Goal: Navigation & Orientation: Find specific page/section

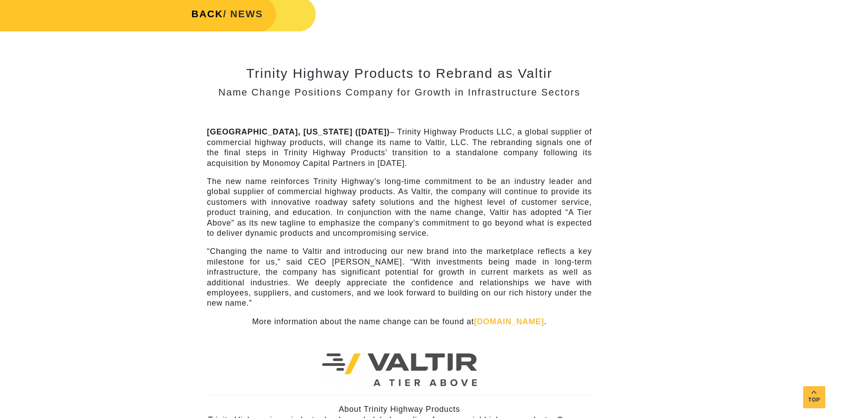
scroll to position [221, 0]
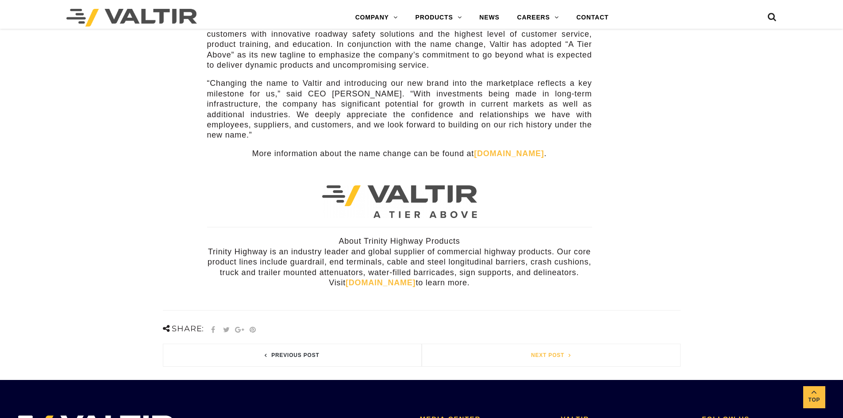
click at [539, 345] on link "Next post" at bounding box center [551, 355] width 258 height 22
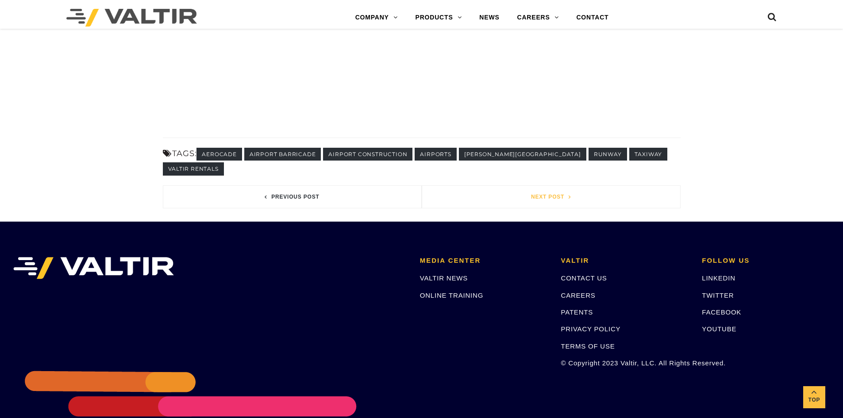
scroll to position [1040, 0]
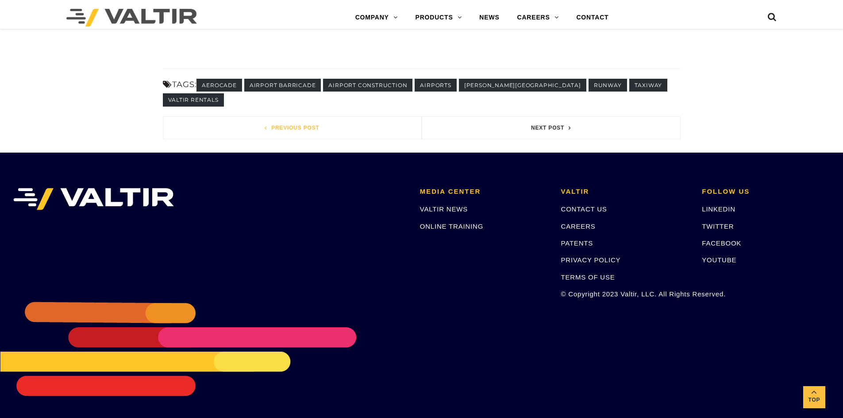
click at [283, 132] on link "Previous post" at bounding box center [292, 128] width 258 height 22
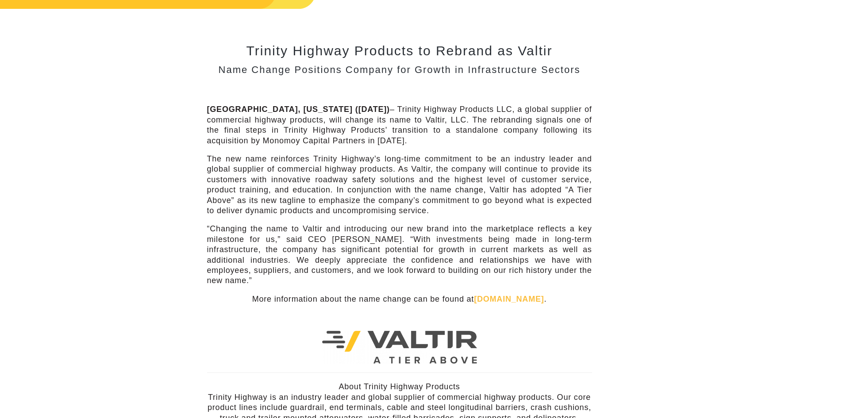
scroll to position [221, 0]
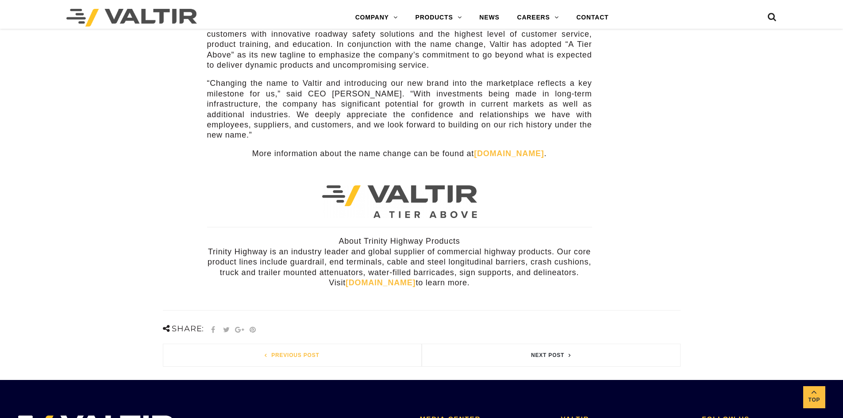
click at [286, 348] on link "Previous post" at bounding box center [292, 355] width 258 height 22
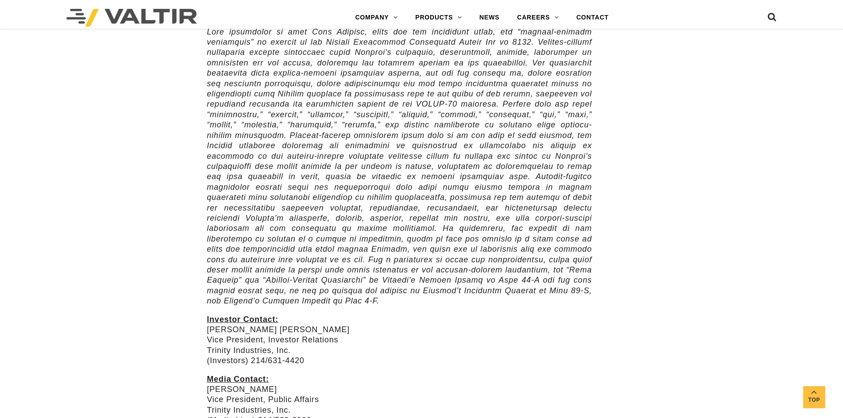
scroll to position [752, 0]
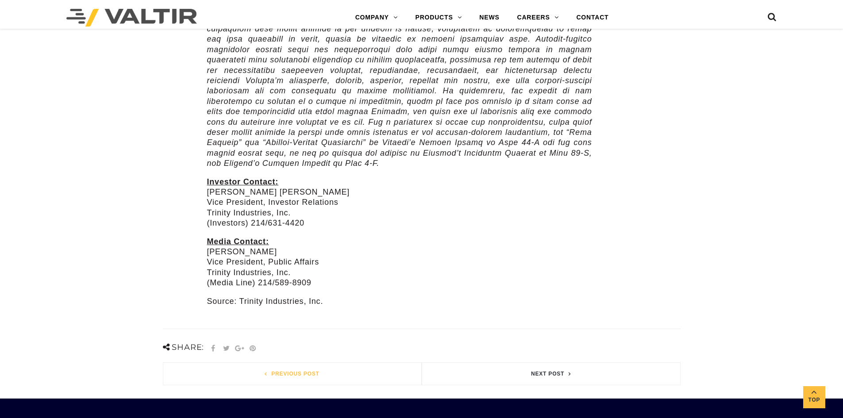
click at [288, 363] on link "Previous post" at bounding box center [292, 374] width 258 height 22
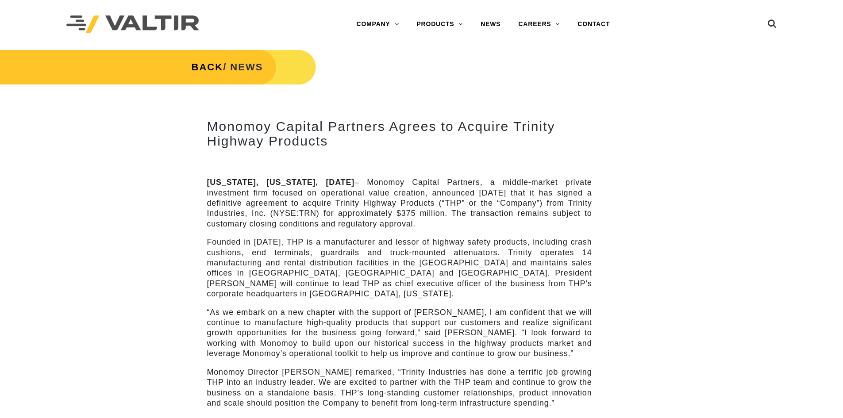
click at [121, 21] on img at bounding box center [132, 24] width 133 height 18
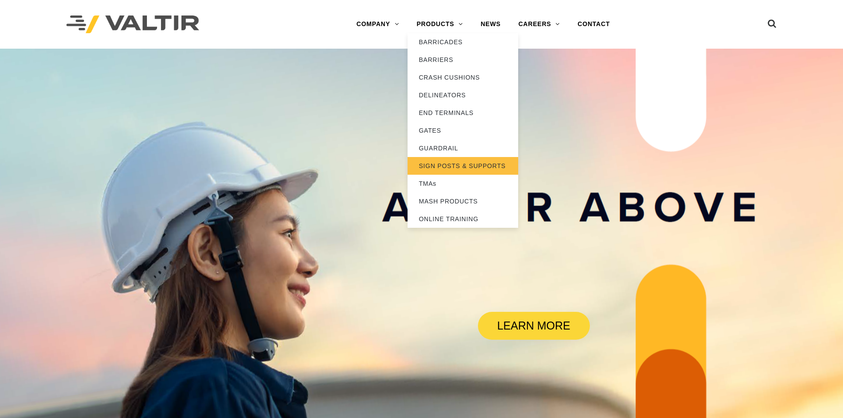
click at [455, 166] on link "SIGN POSTS & SUPPORTS" at bounding box center [462, 166] width 111 height 18
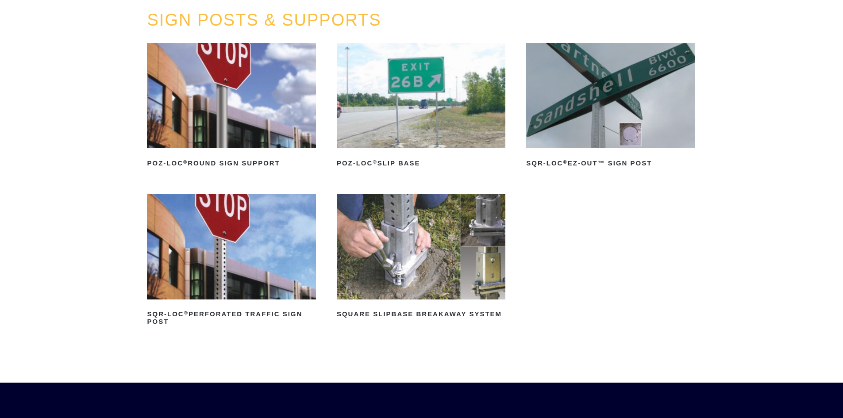
scroll to position [133, 0]
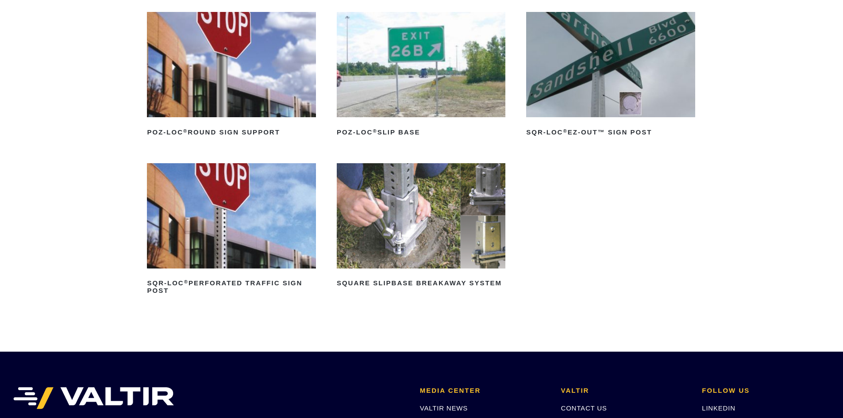
click at [412, 83] on img at bounding box center [421, 64] width 169 height 105
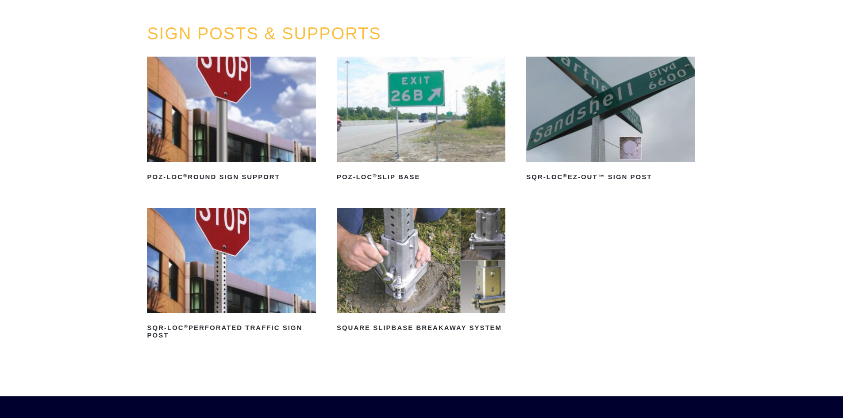
scroll to position [88, 0]
